Goal: Navigation & Orientation: Understand site structure

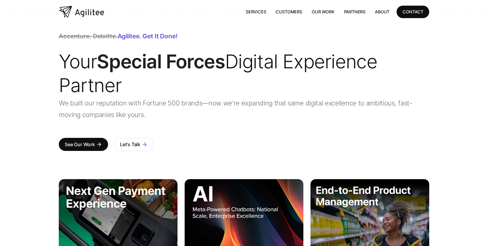
scroll to position [9, 0]
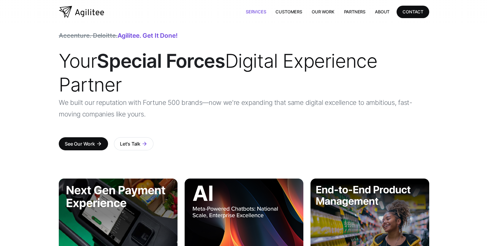
click at [253, 12] on link "Services" at bounding box center [256, 12] width 30 height 12
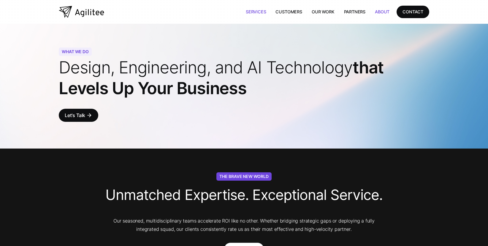
click at [378, 12] on link "About" at bounding box center [382, 12] width 24 height 12
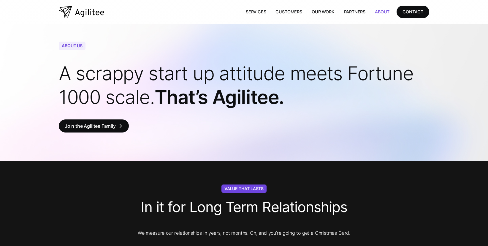
click at [92, 11] on img "home" at bounding box center [81, 12] width 45 height 12
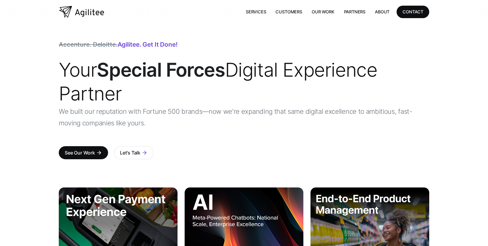
drag, startPoint x: 62, startPoint y: 72, endPoint x: 134, endPoint y: 92, distance: 74.6
click at [134, 92] on h1 "Your Special Forces Digital Experience Partner" at bounding box center [244, 81] width 370 height 47
copy span "Your Special Forces Digital Experience Partner"
